Goal: Task Accomplishment & Management: Manage account settings

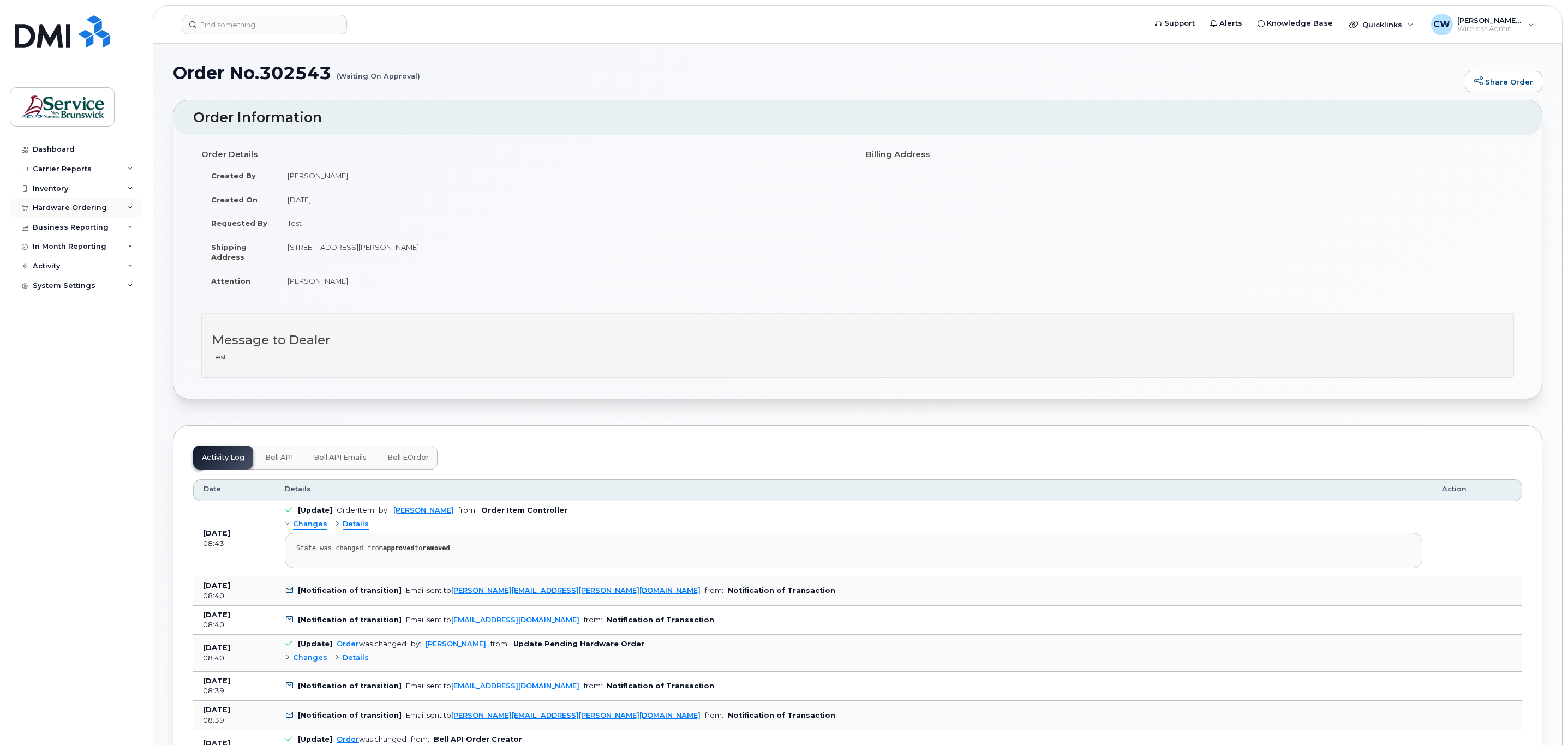
click at [59, 206] on div "Hardware Ordering" at bounding box center [70, 208] width 74 height 9
click at [67, 230] on div "Overview" at bounding box center [55, 228] width 35 height 10
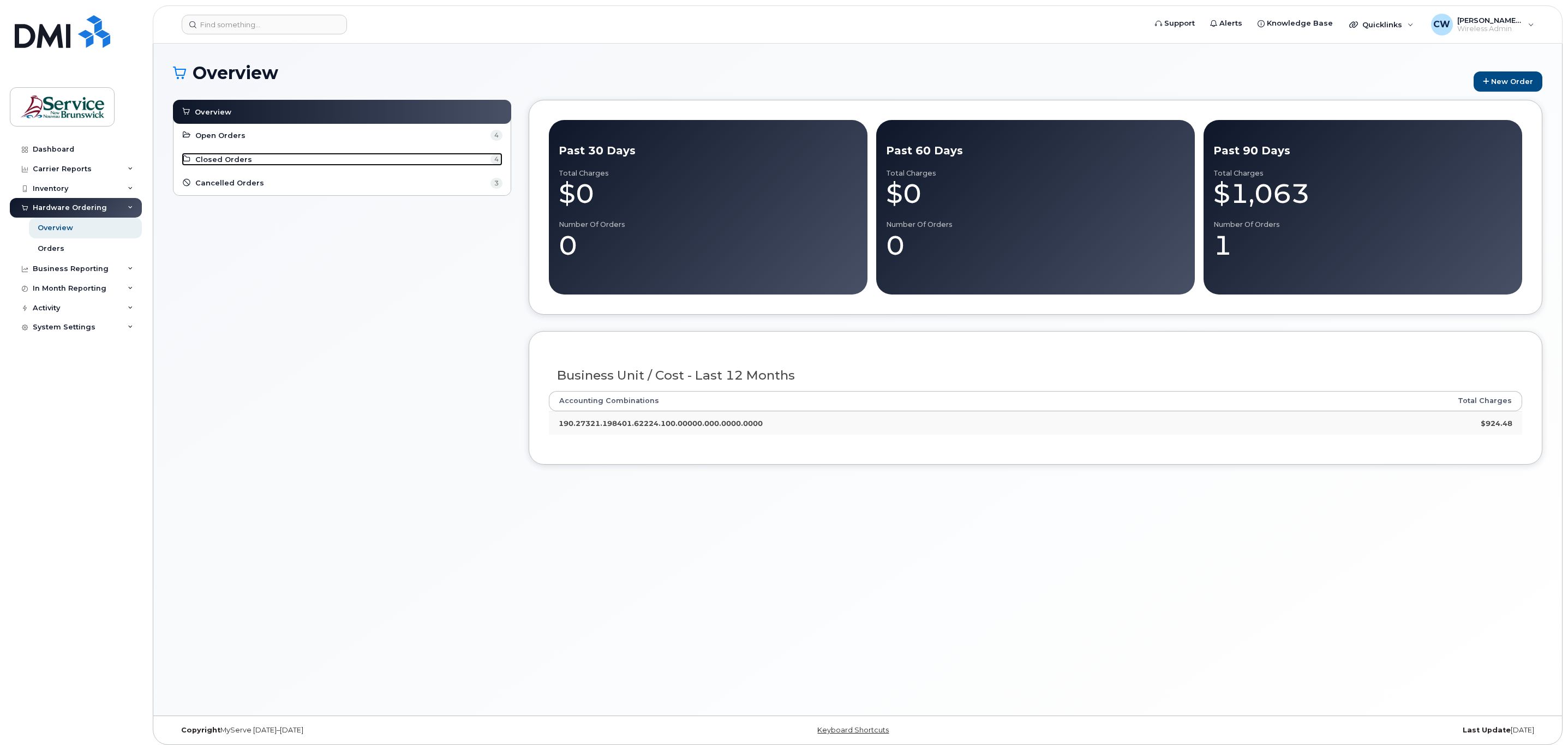
click at [255, 159] on link "Closed Orders 4" at bounding box center [342, 159] width 321 height 13
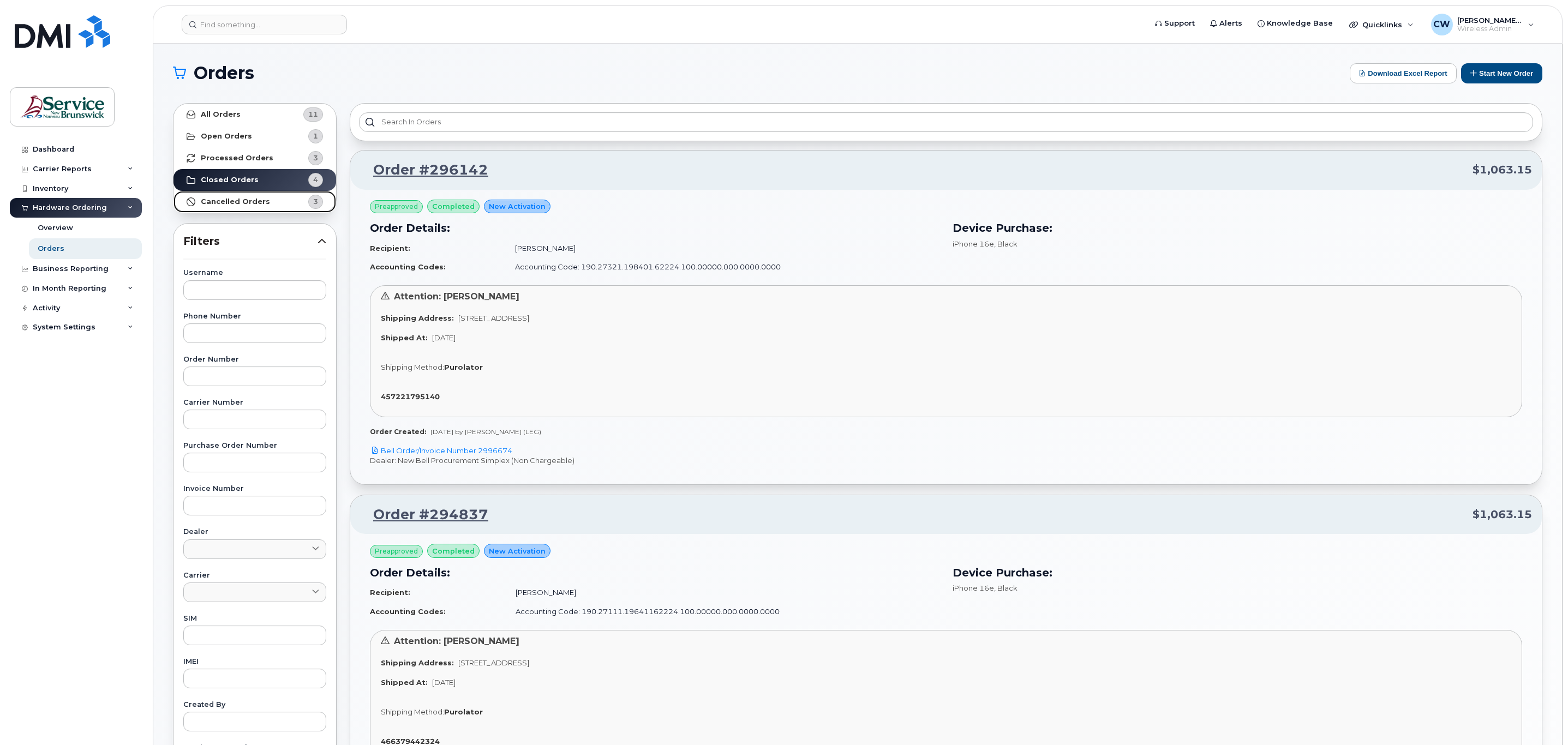
click at [231, 192] on link "Cancelled Orders 3" at bounding box center [255, 201] width 163 height 22
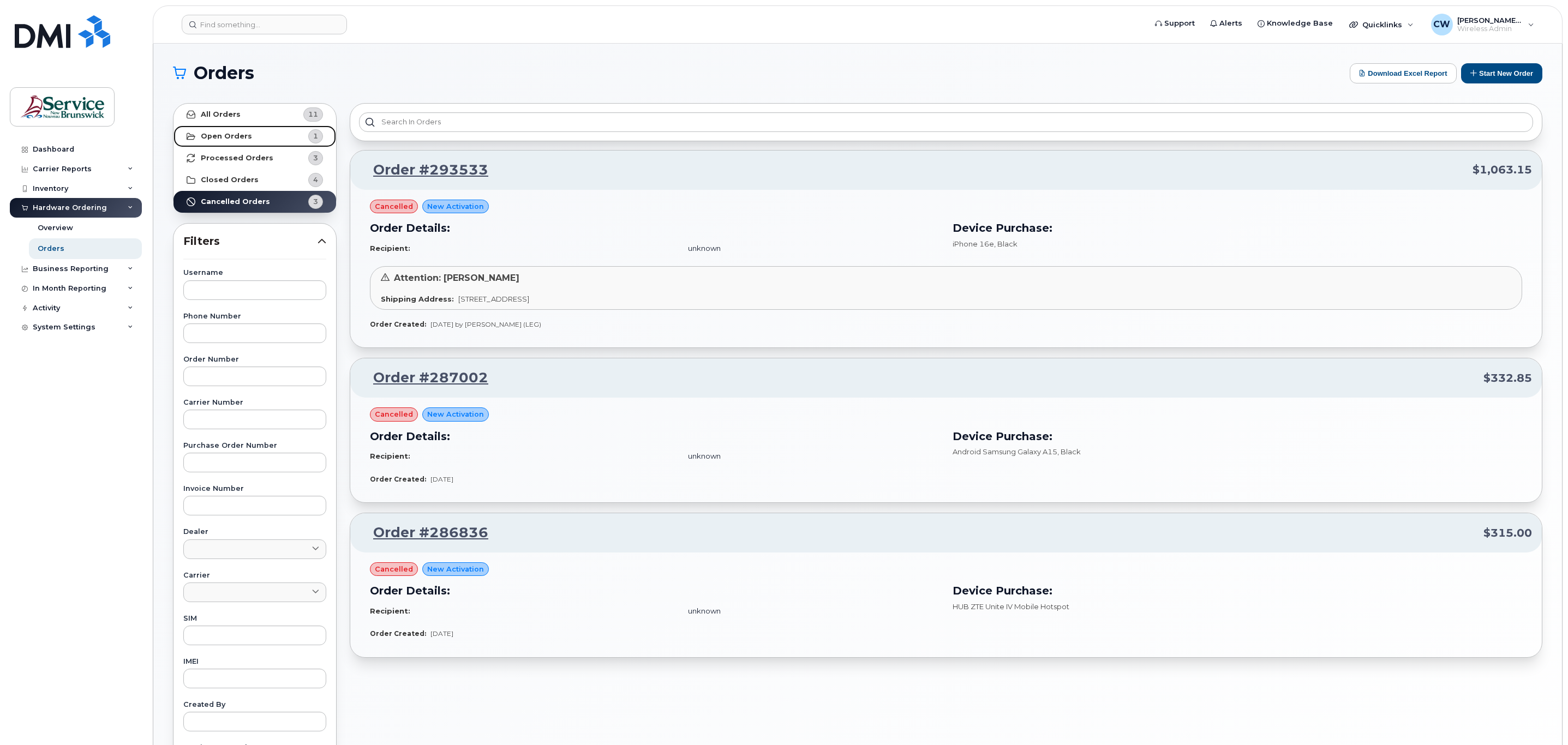
click at [213, 136] on strong "Open Orders" at bounding box center [226, 137] width 51 height 9
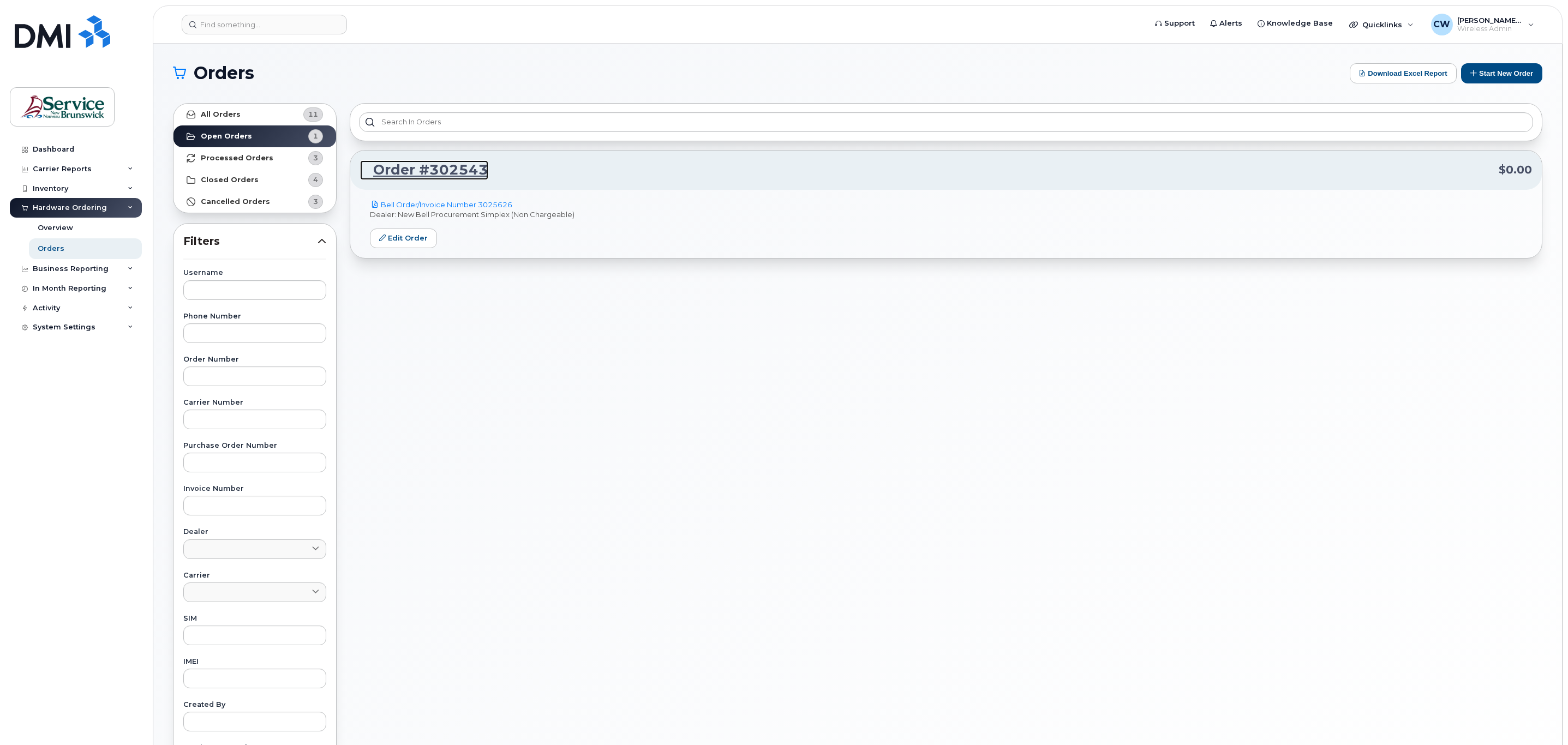
click at [475, 170] on link "Order #302543" at bounding box center [424, 170] width 128 height 20
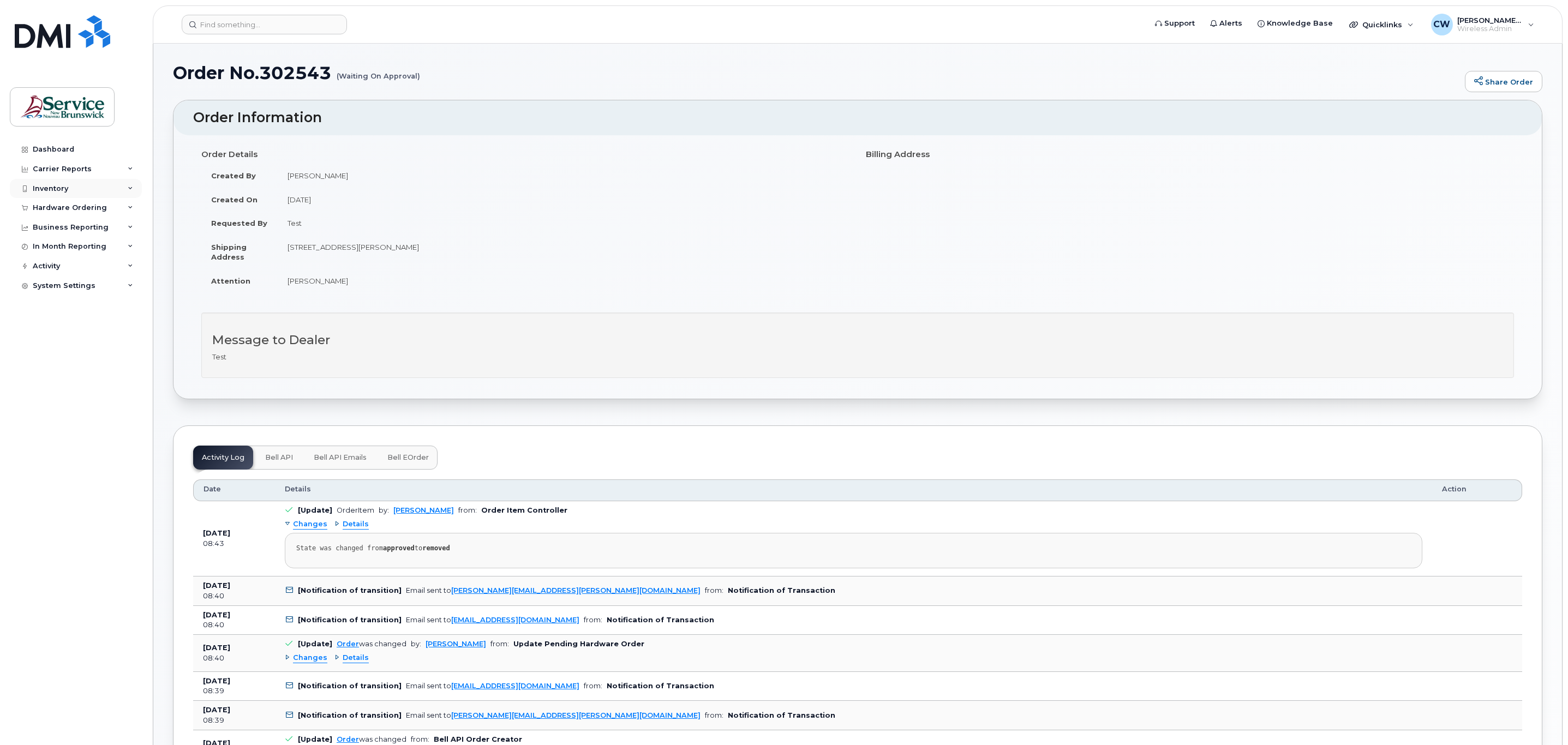
click at [51, 188] on div "Inventory" at bounding box center [50, 188] width 35 height 9
click at [69, 211] on div "Mobility Devices" at bounding box center [69, 208] width 62 height 10
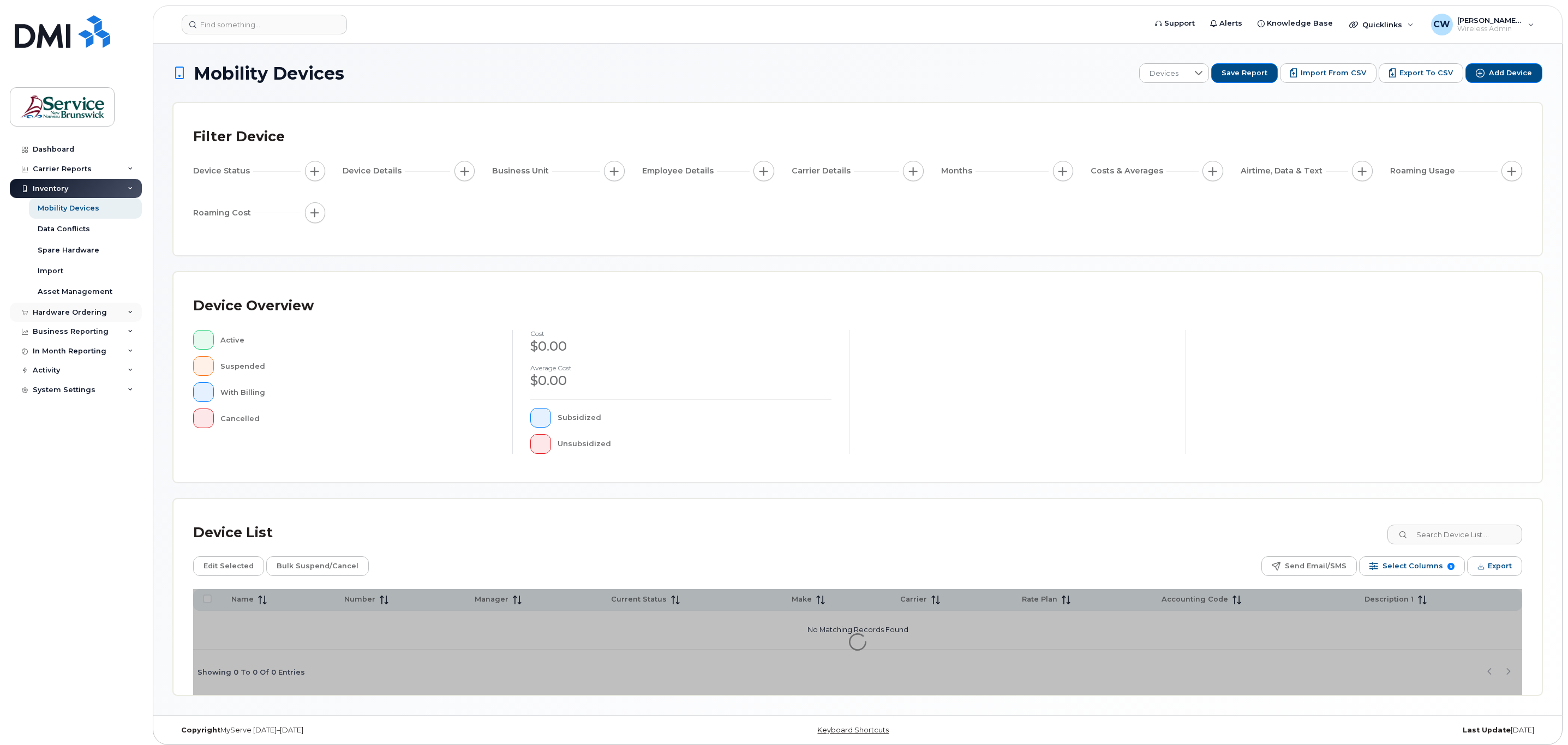
click at [69, 311] on div "Hardware Ordering" at bounding box center [70, 313] width 74 height 9
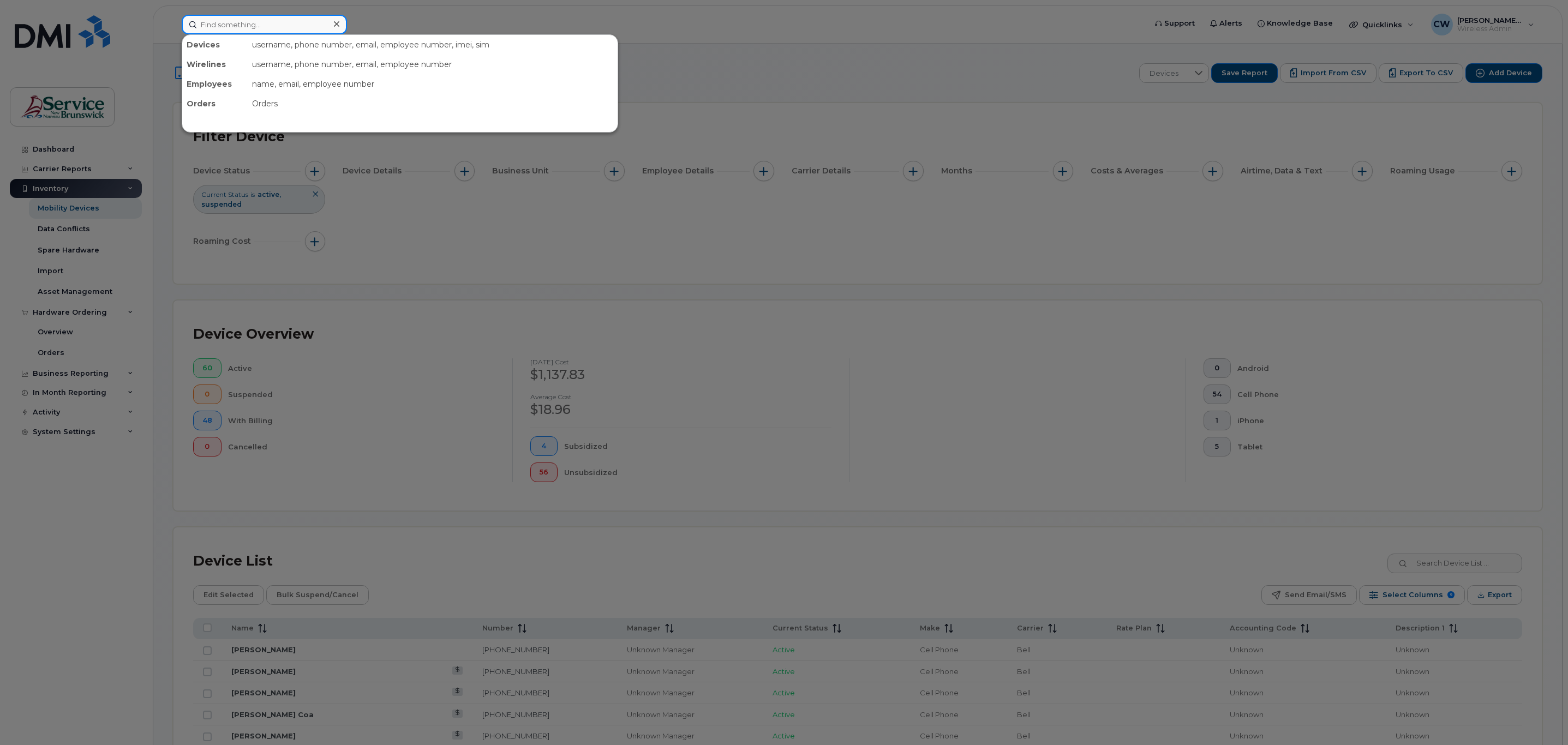
click at [229, 19] on input at bounding box center [264, 25] width 165 height 20
drag, startPoint x: 267, startPoint y: 23, endPoint x: 8, endPoint y: 23, distance: 259.0
click at [173, 23] on div "506-259-0819 No results" at bounding box center [660, 25] width 974 height 20
type input "506-259-0819"
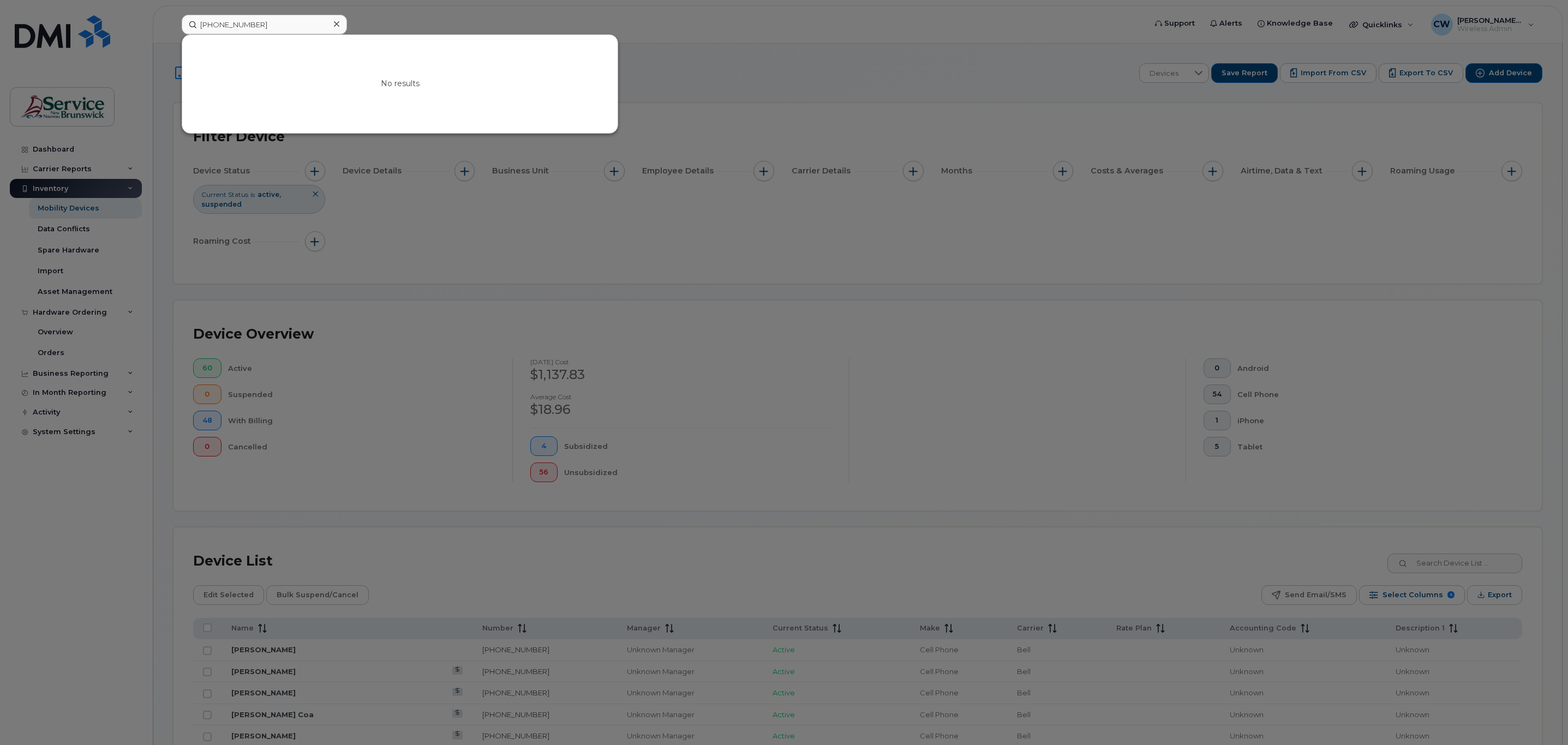
click at [345, 21] on div "506-259-0819 No results" at bounding box center [660, 25] width 974 height 20
click at [336, 18] on div at bounding box center [336, 24] width 16 height 16
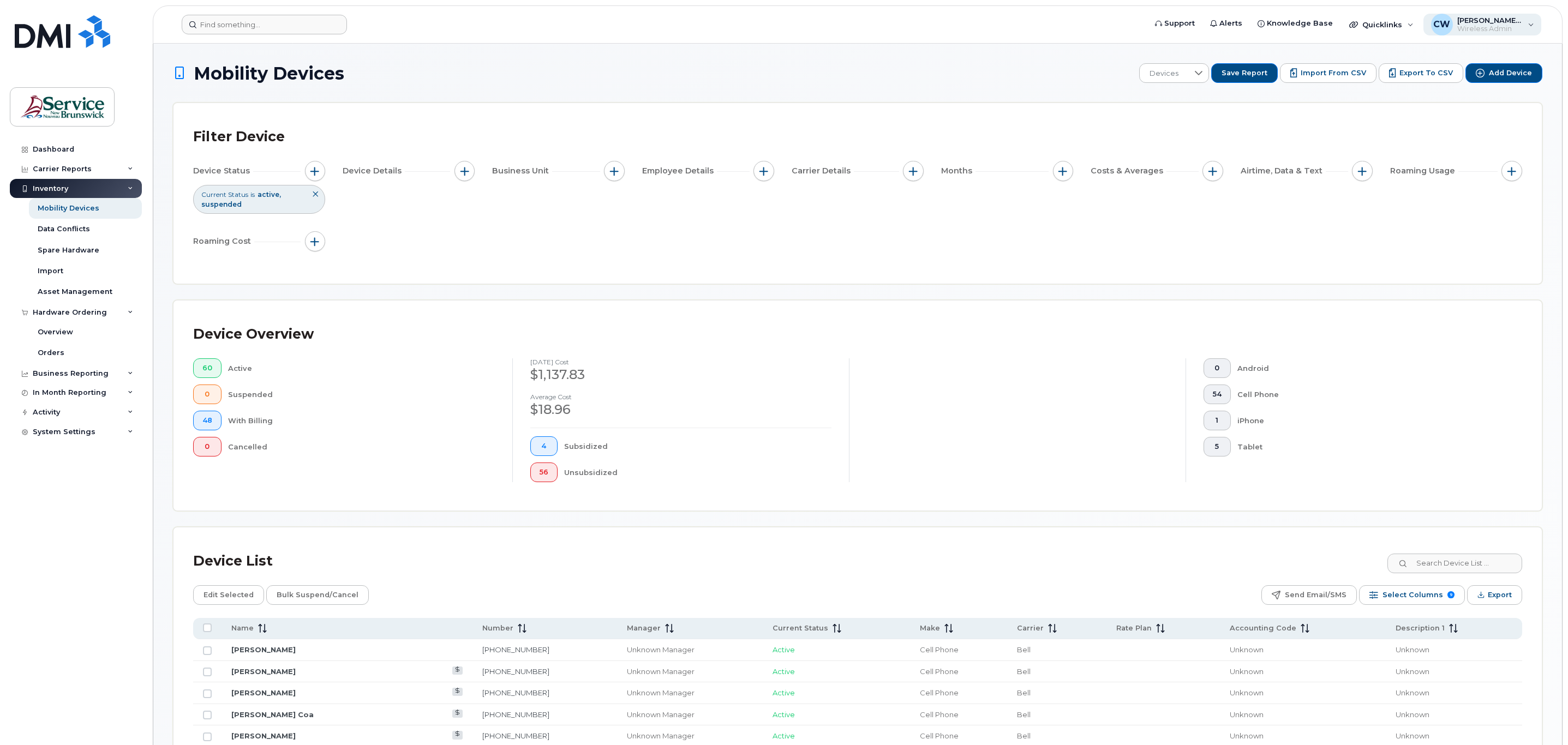
click at [1514, 19] on span "[PERSON_NAME] (LEG)" at bounding box center [1490, 20] width 66 height 9
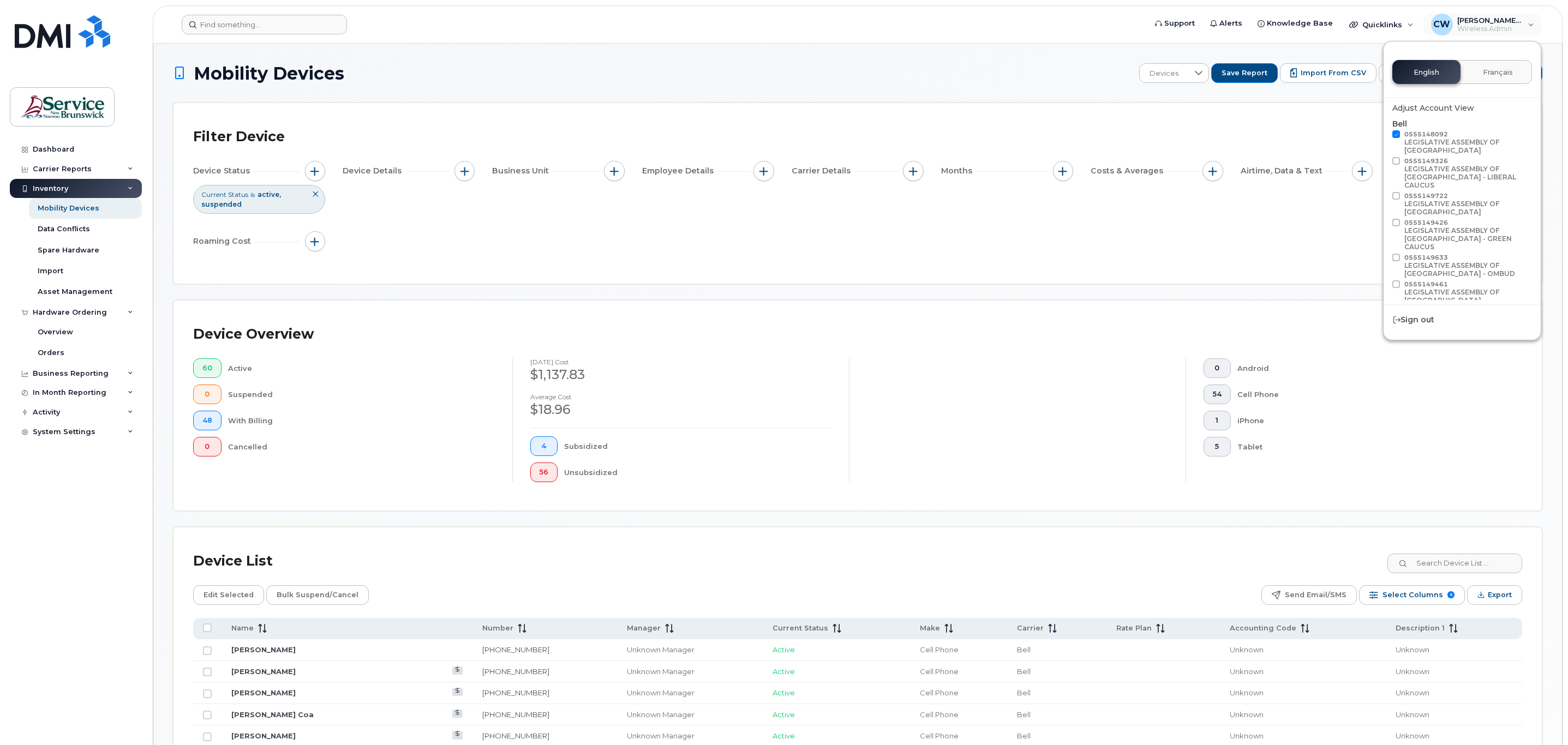
click at [1396, 128] on div "Bell 0555148092 LEGISLATIVE ASSEMBLY OF NEW BRUNSWICK 0555149326 LEGISLATIVE AS…" at bounding box center [1462, 274] width 140 height 311
click at [1396, 136] on span at bounding box center [1396, 134] width 7 height 7
click at [1384, 136] on input "0555148092 LEGISLATIVE ASSEMBLY OF NEW BRUNSWICK" at bounding box center [1381, 133] width 6 height 6
checkbox input "false"
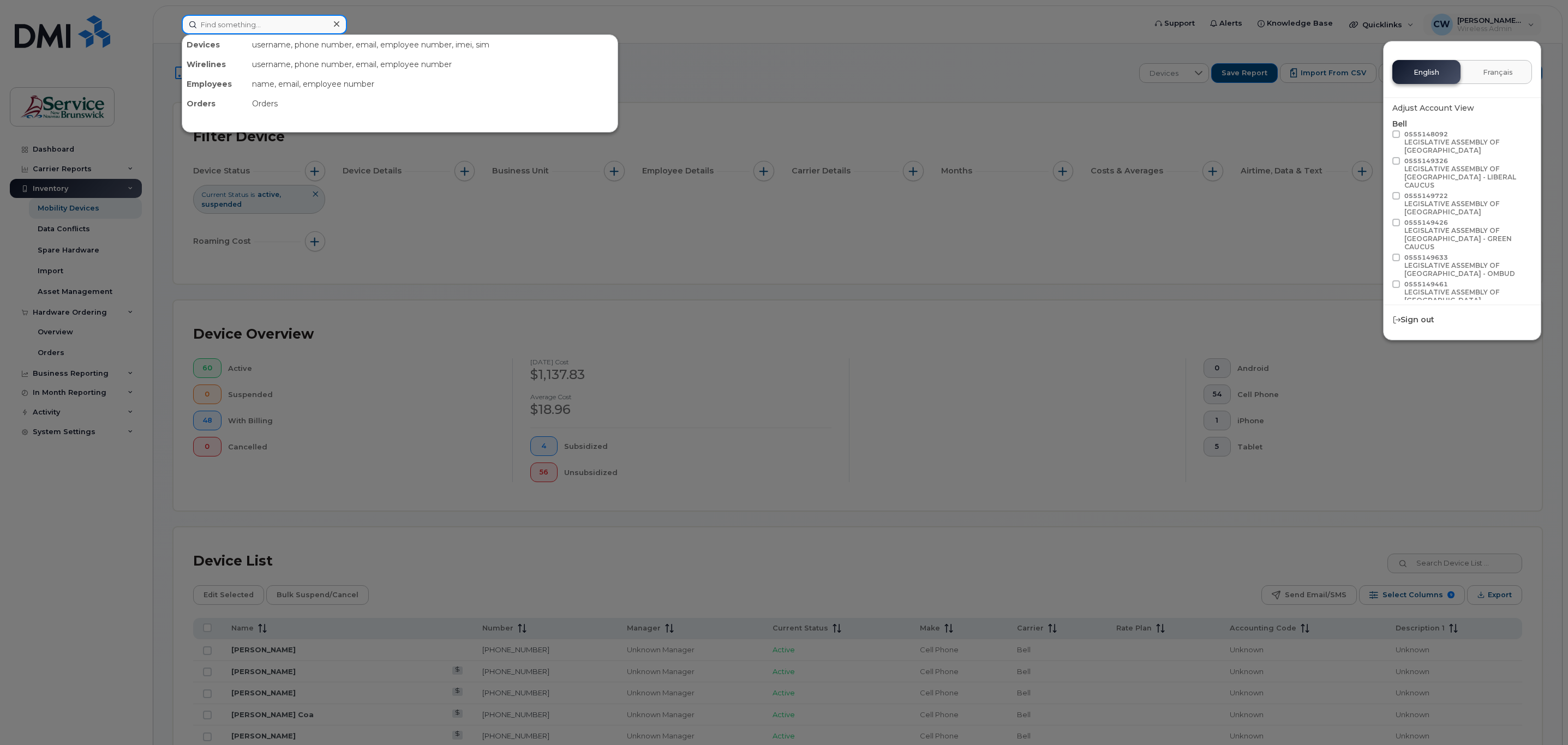
click at [218, 25] on input at bounding box center [264, 25] width 165 height 20
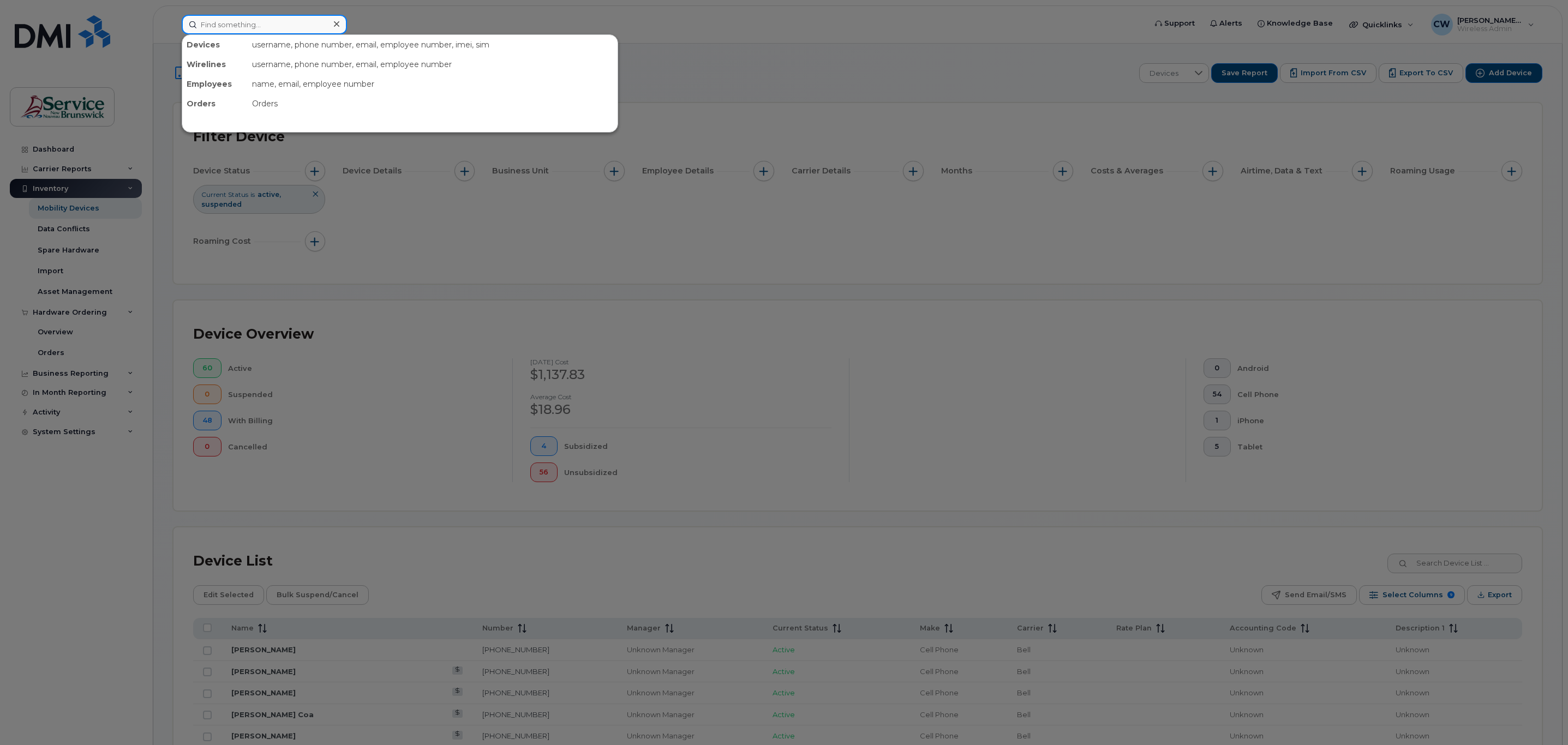
paste input "506-259-0819"
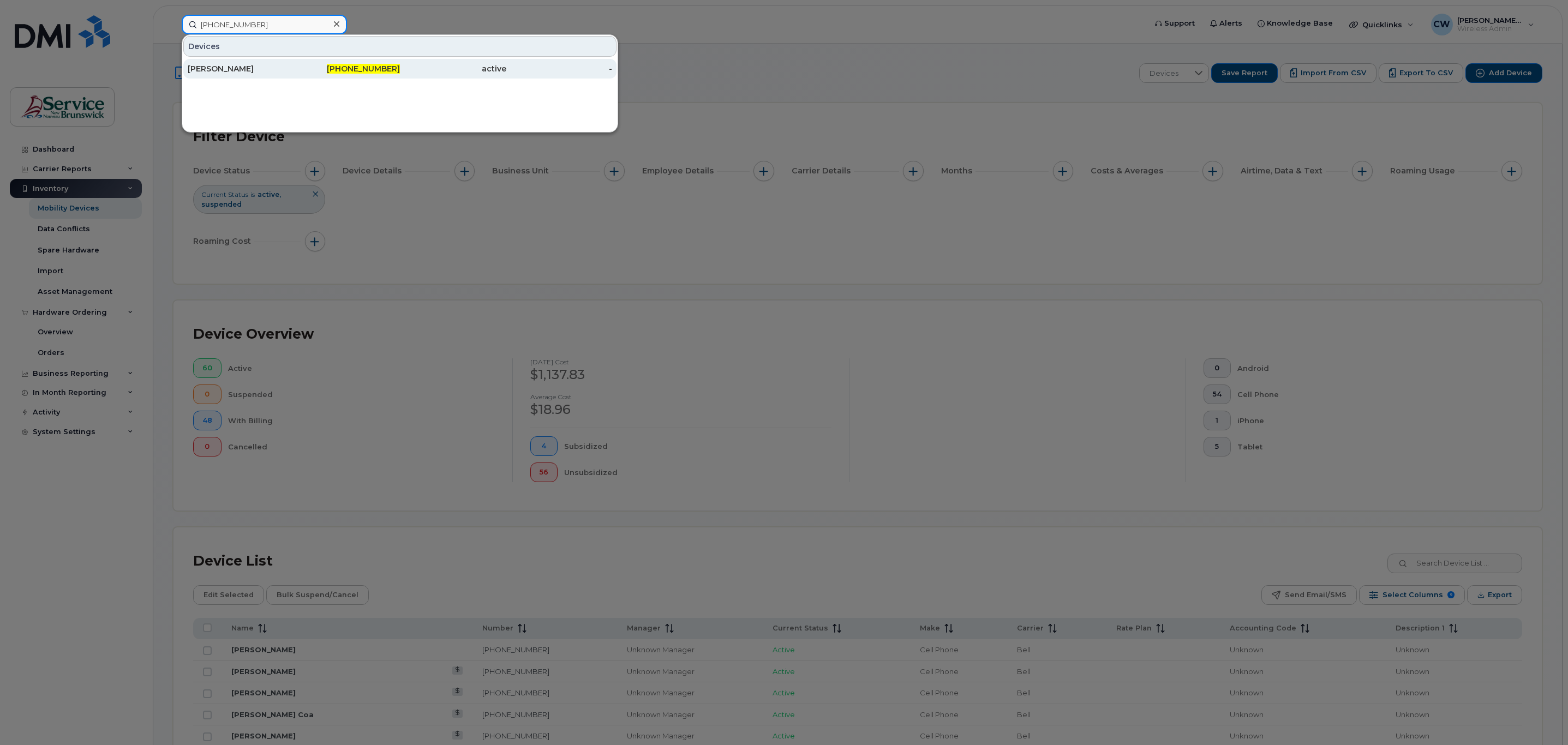
type input "506-259-0819"
click at [426, 70] on div "active" at bounding box center [453, 69] width 106 height 11
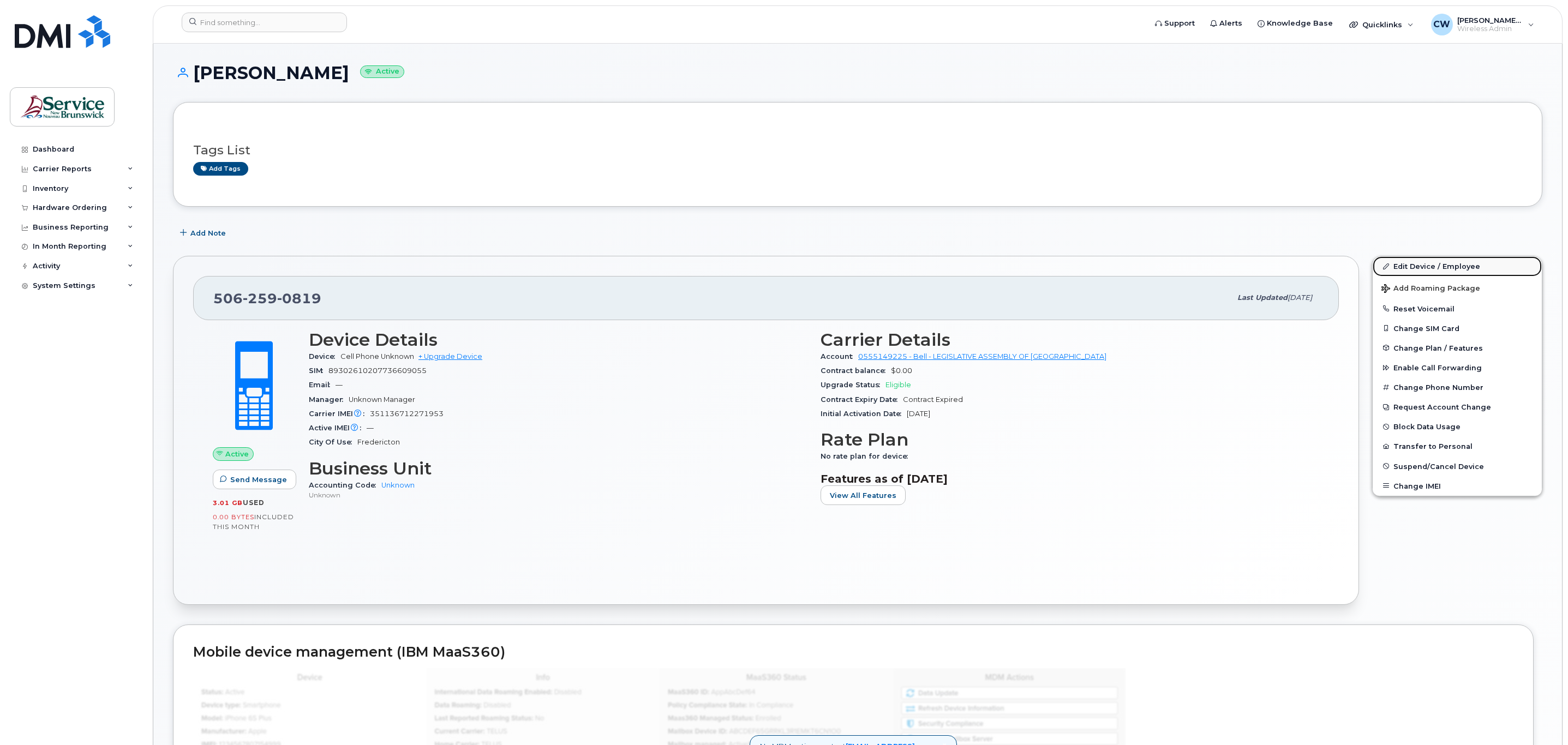
click at [1432, 263] on link "Edit Device / Employee" at bounding box center [1457, 266] width 169 height 20
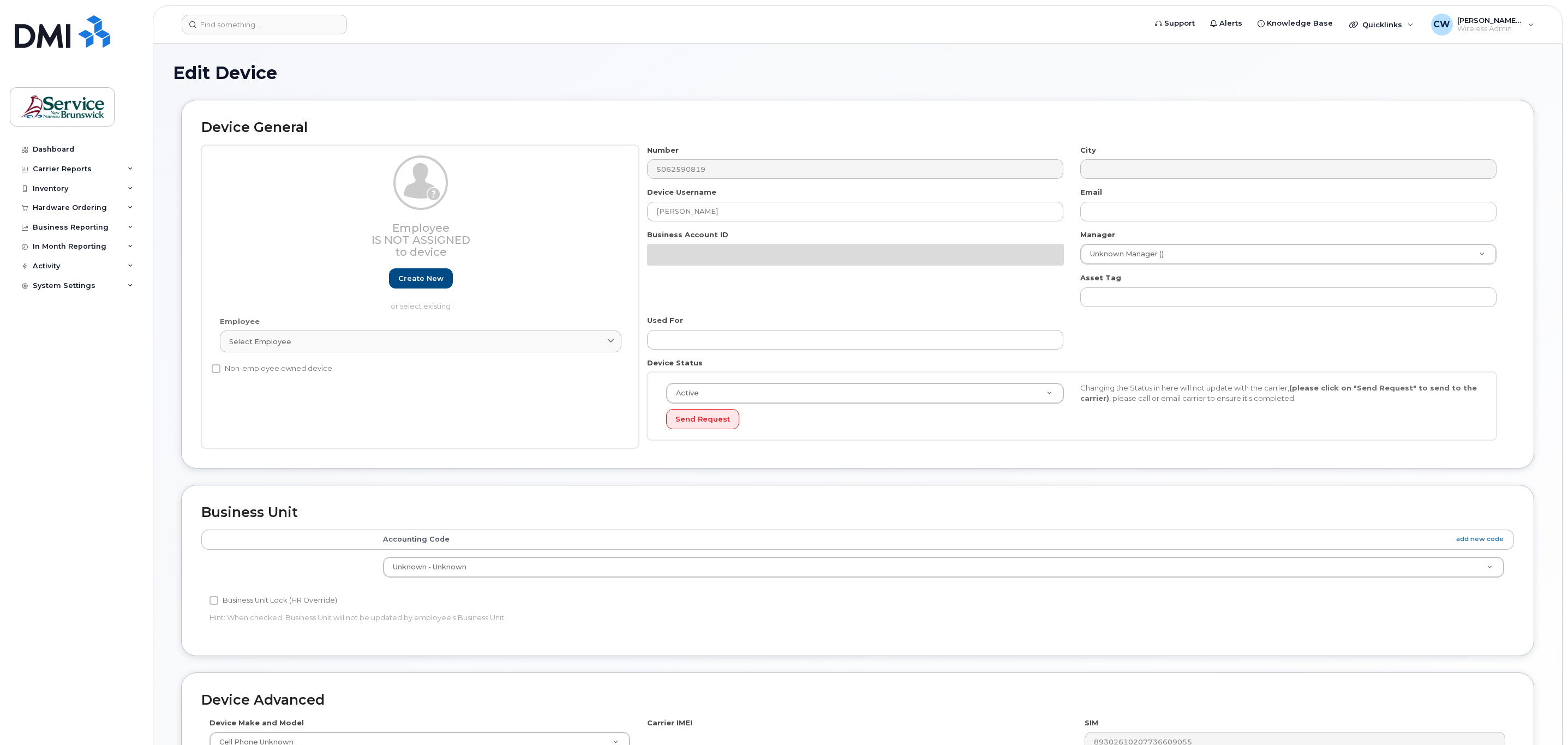
select select "34535621"
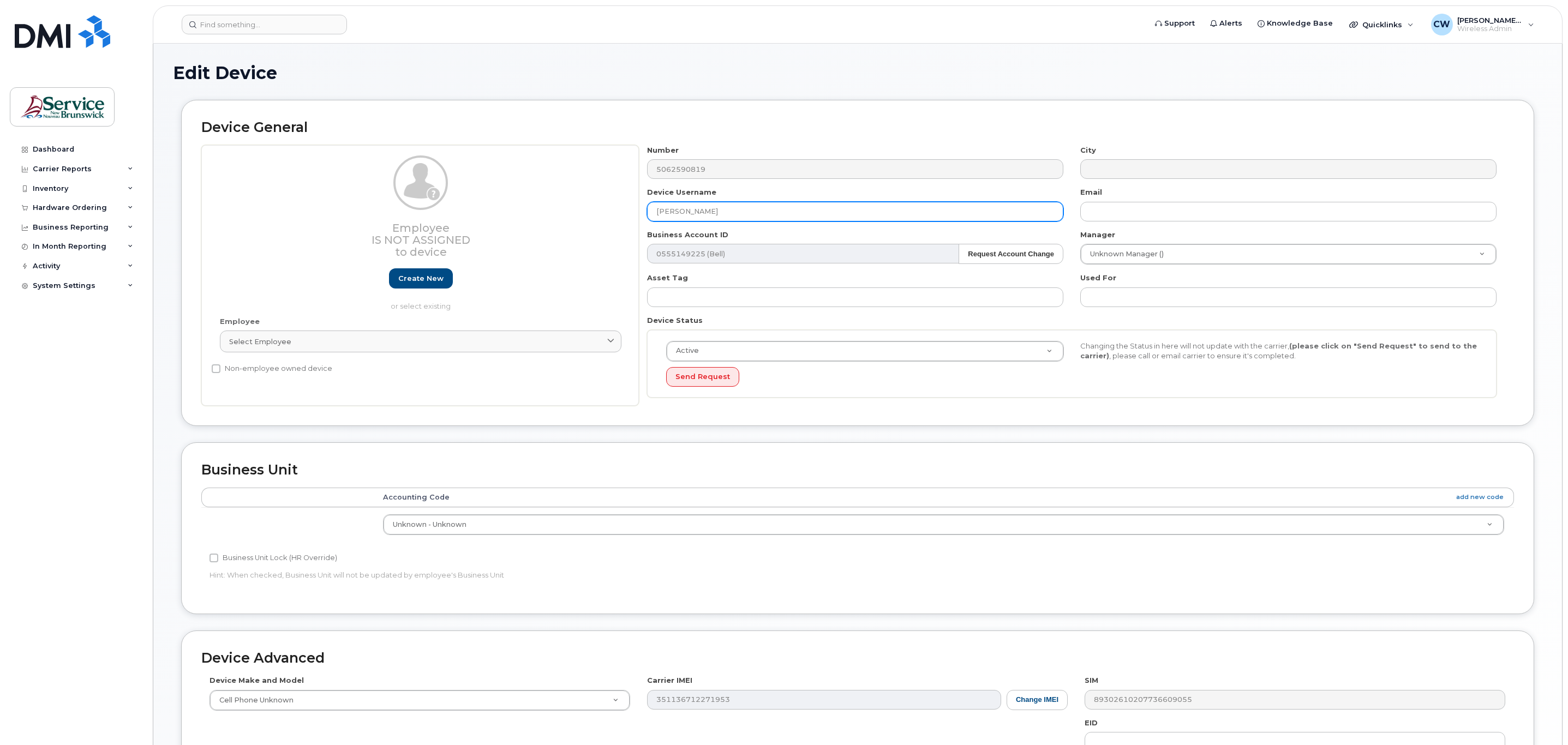
drag, startPoint x: 747, startPoint y: 203, endPoint x: 523, endPoint y: 190, distance: 224.4
click at [523, 190] on div "Employee Is not assigned to device Create new or select existing Employee Selec…" at bounding box center [858, 276] width 1313 height 261
type input "[PERSON_NAME]"
click at [695, 379] on button "Send Request" at bounding box center [703, 377] width 73 height 20
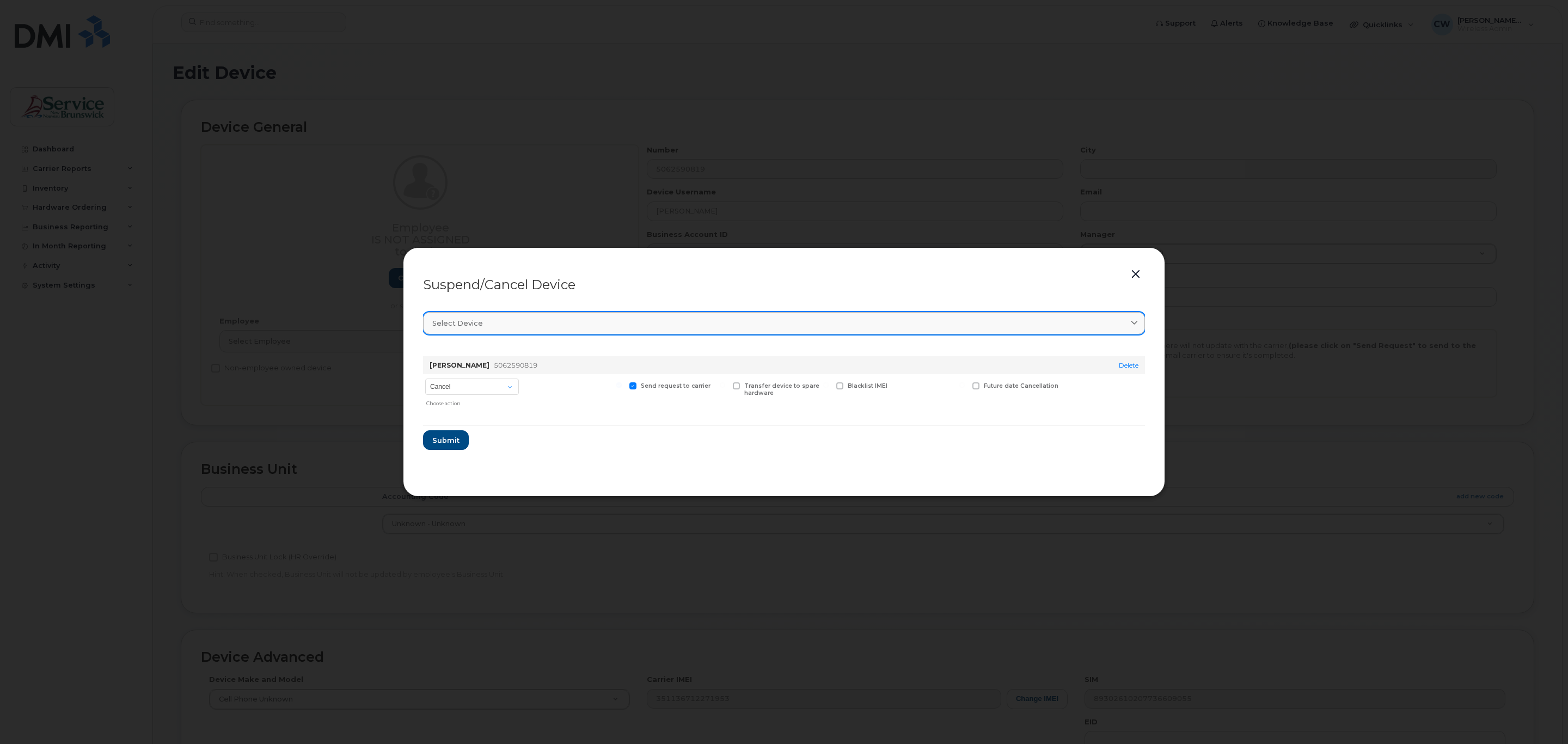
click at [737, 327] on div "Select device" at bounding box center [784, 323] width 703 height 10
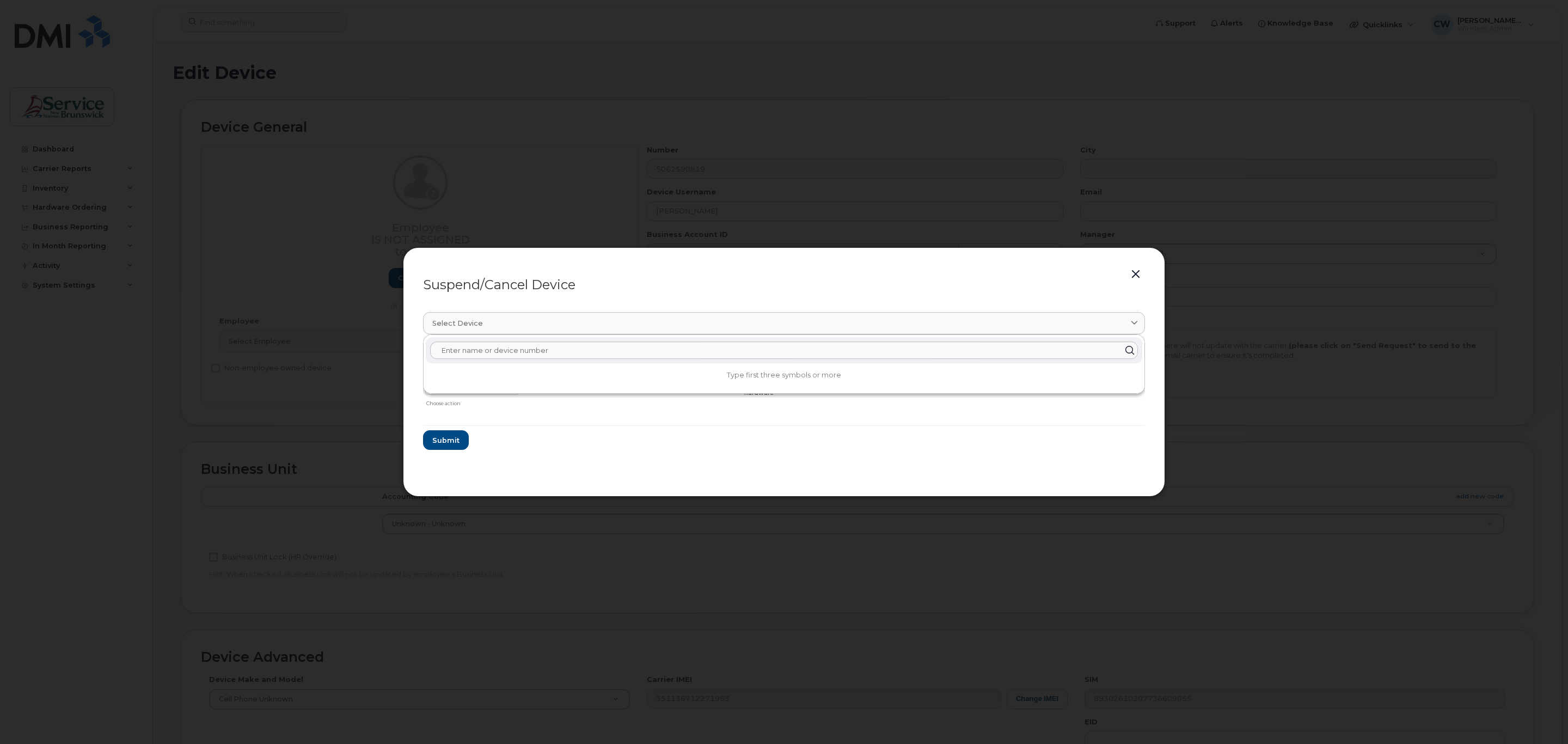
click at [1134, 271] on button "button" at bounding box center [1136, 274] width 16 height 15
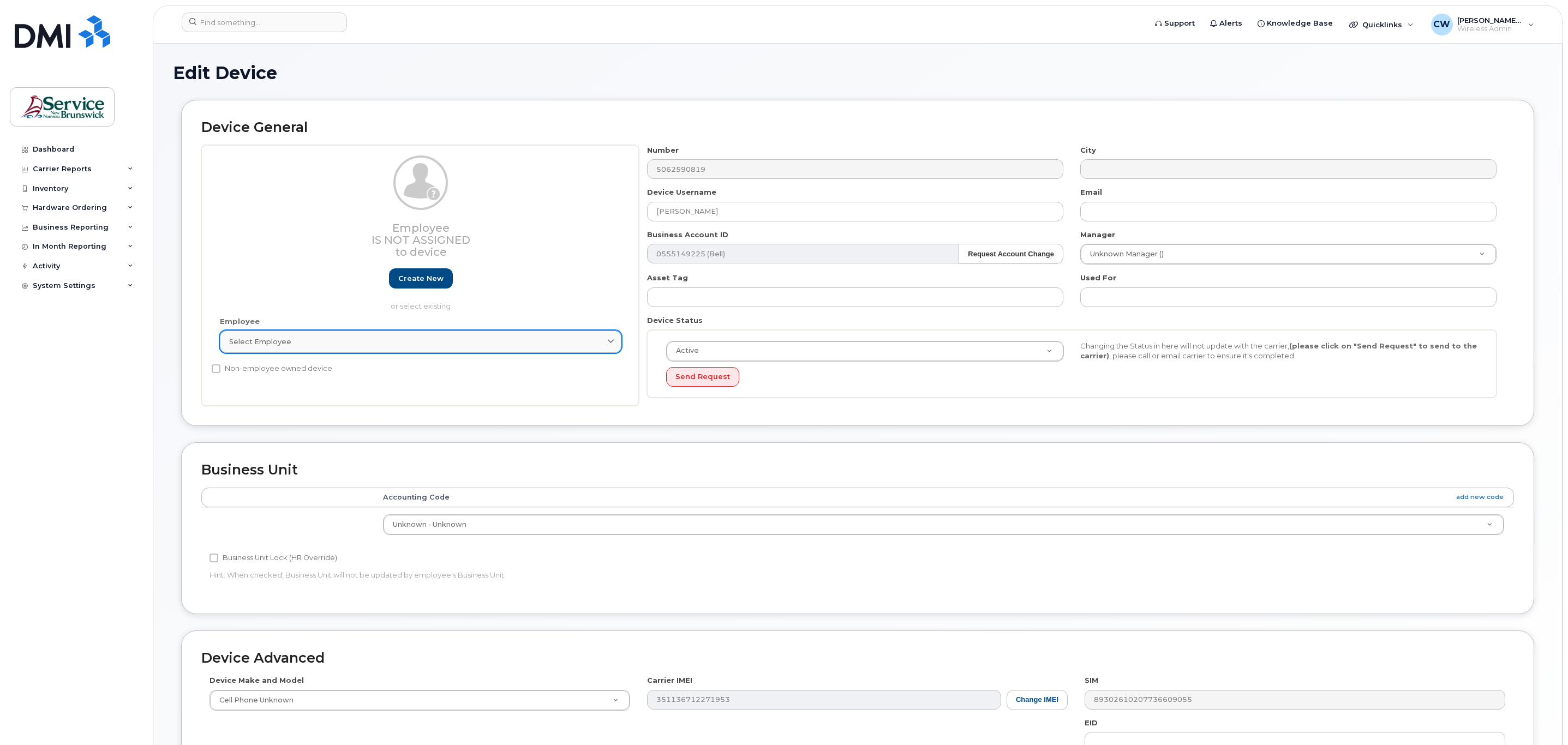
click at [504, 344] on div "Select employee" at bounding box center [421, 342] width 383 height 11
type input "[PERSON_NAME]"
click at [634, 469] on h2 "Business Unit" at bounding box center [858, 469] width 1313 height 15
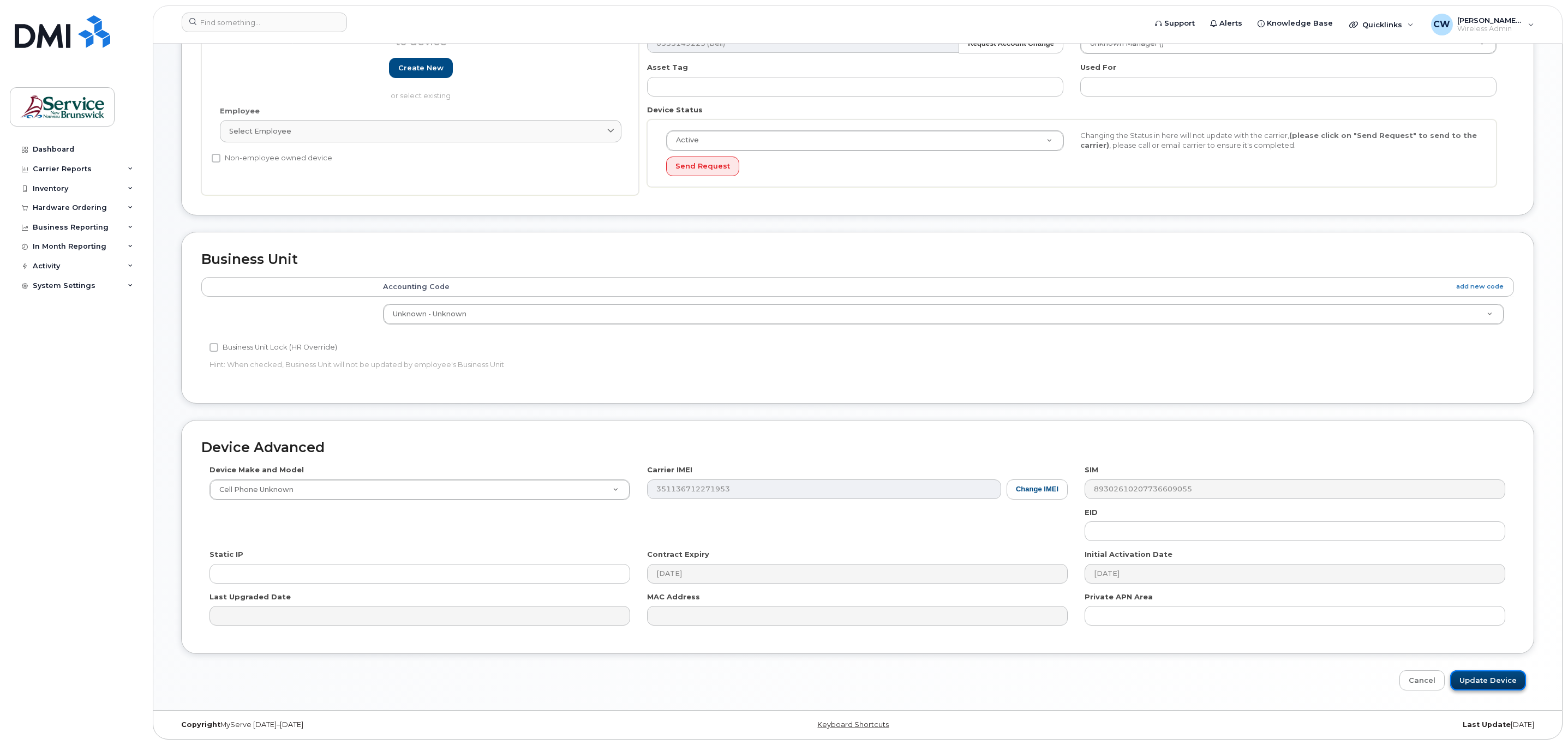
click at [1473, 675] on input "Update Device" at bounding box center [1488, 680] width 76 height 20
type input "Saving..."
